Goal: Use online tool/utility: Utilize a website feature to perform a specific function

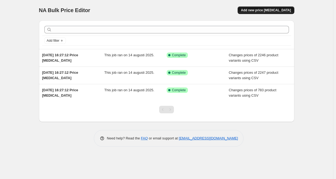
click at [256, 10] on span "Add new price change job" at bounding box center [266, 10] width 50 height 4
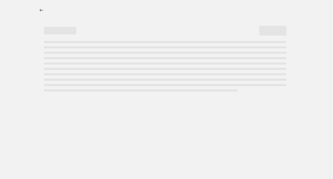
select select "percentage"
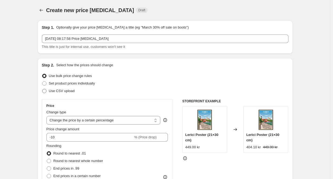
click at [59, 89] on span "Use CSV upload" at bounding box center [62, 91] width 26 height 4
click at [42, 89] on input "Use CSV upload" at bounding box center [42, 89] width 0 height 0
radio input "true"
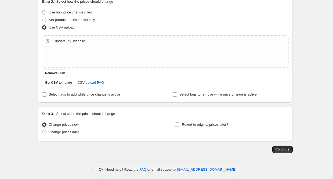
scroll to position [70, 0]
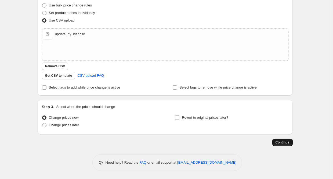
click at [285, 144] on button "Continue" at bounding box center [282, 142] width 20 height 8
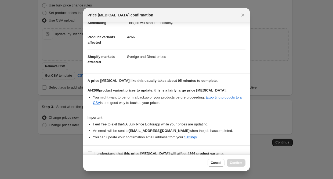
scroll to position [23, 0]
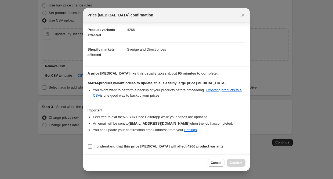
click at [99, 146] on b "I understand that this price change job will affect 4266 product variants" at bounding box center [159, 146] width 129 height 4
click at [92, 146] on input "I understand that this price change job will affect 4266 product variants" at bounding box center [90, 146] width 4 height 4
checkbox input "true"
click at [231, 163] on span "Confirm" at bounding box center [236, 162] width 12 height 4
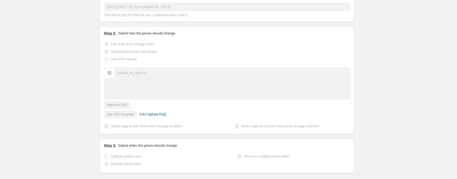
scroll to position [84, 0]
